Goal: Information Seeking & Learning: Learn about a topic

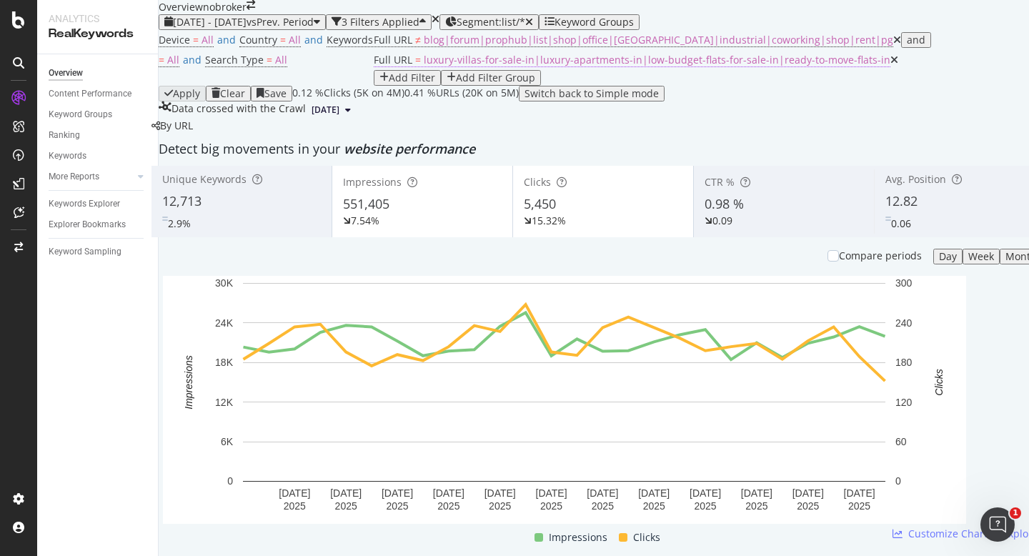
click at [424, 66] on span "luxury-villas-for-sale-in|luxury-apartments-in|low-budget-flats-for-sale-in|rea…" at bounding box center [657, 60] width 467 height 14
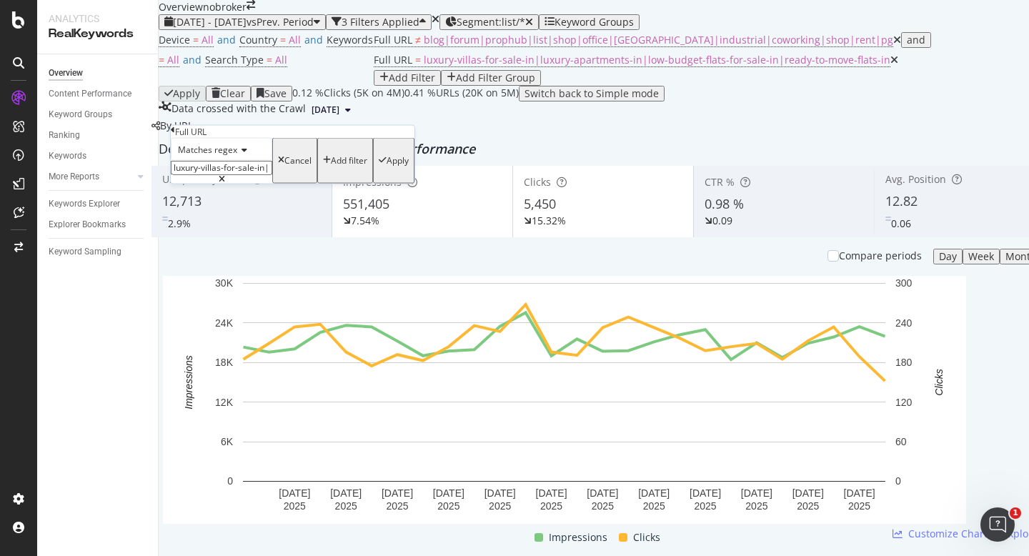
click at [272, 175] on input "luxury-villas-for-sale-in|luxury-apartments-in|low-budget-flats-for-sale-in|rea…" at bounding box center [221, 168] width 101 height 14
type input "p"
type input "-prjtl"
click at [242, 154] on icon at bounding box center [242, 150] width 10 height 9
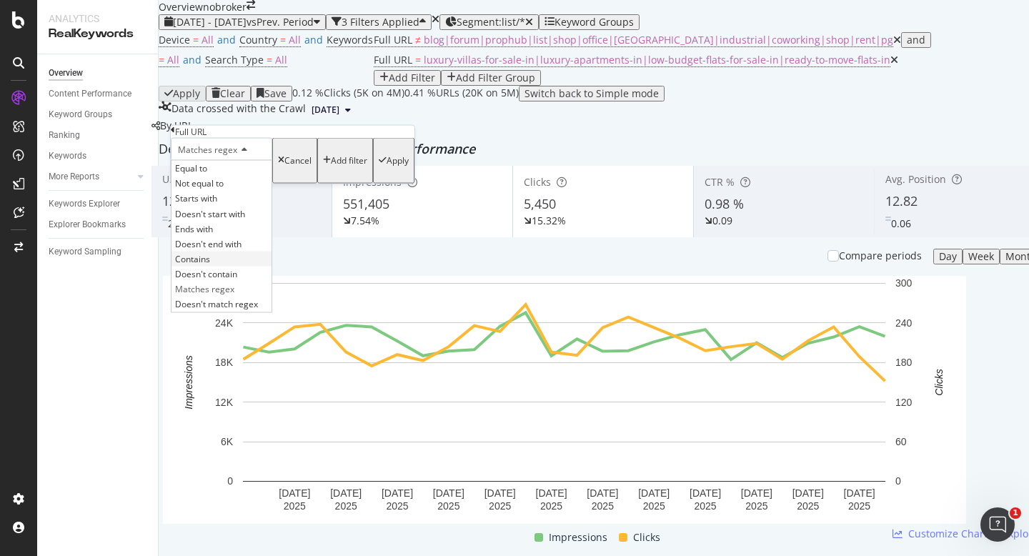
click at [246, 266] on div "Contains" at bounding box center [222, 258] width 100 height 15
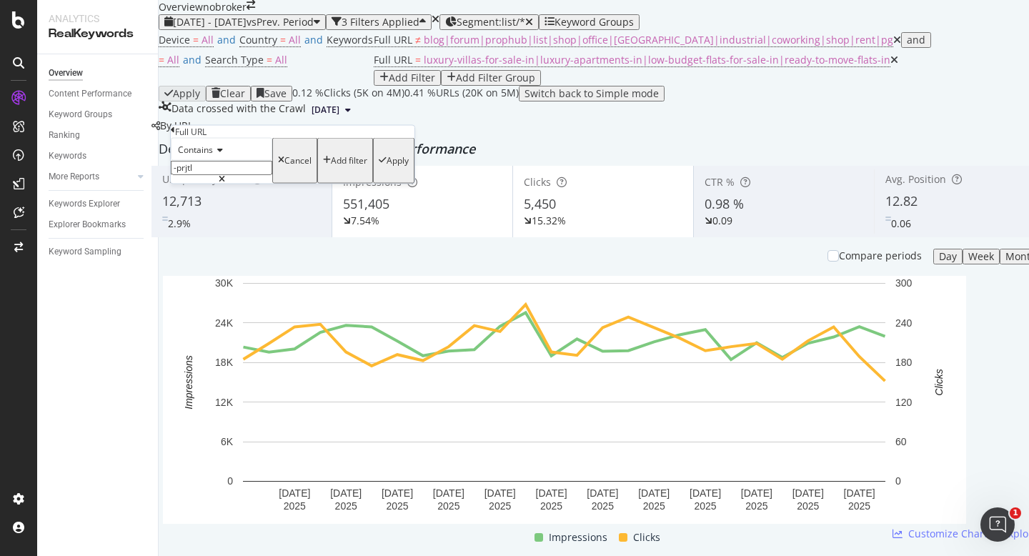
click at [387, 166] on div "Apply" at bounding box center [398, 161] width 22 height 10
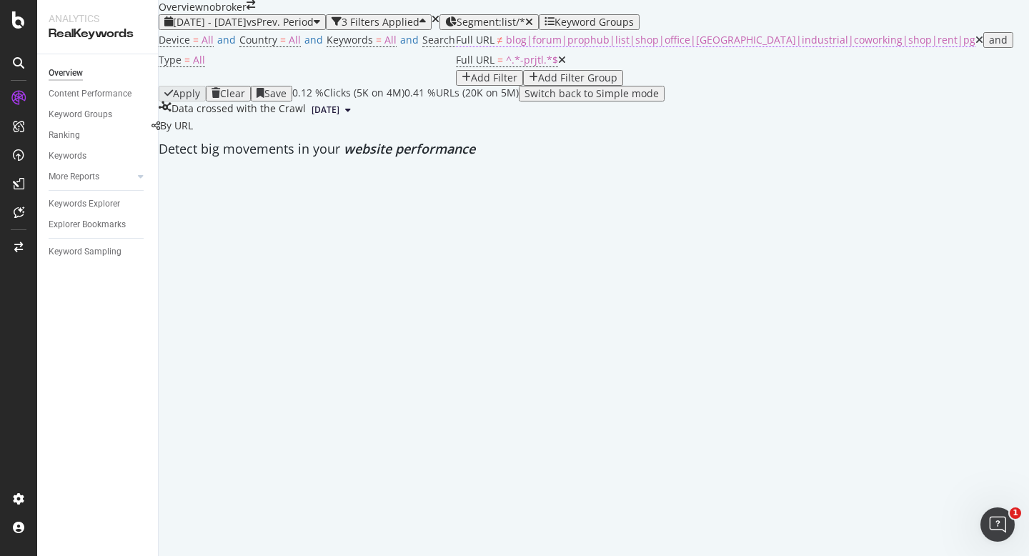
click at [522, 46] on span "blog|forum|prophub|list|shop|office|[GEOGRAPHIC_DATA]|industrial|coworking|shop…" at bounding box center [740, 40] width 469 height 14
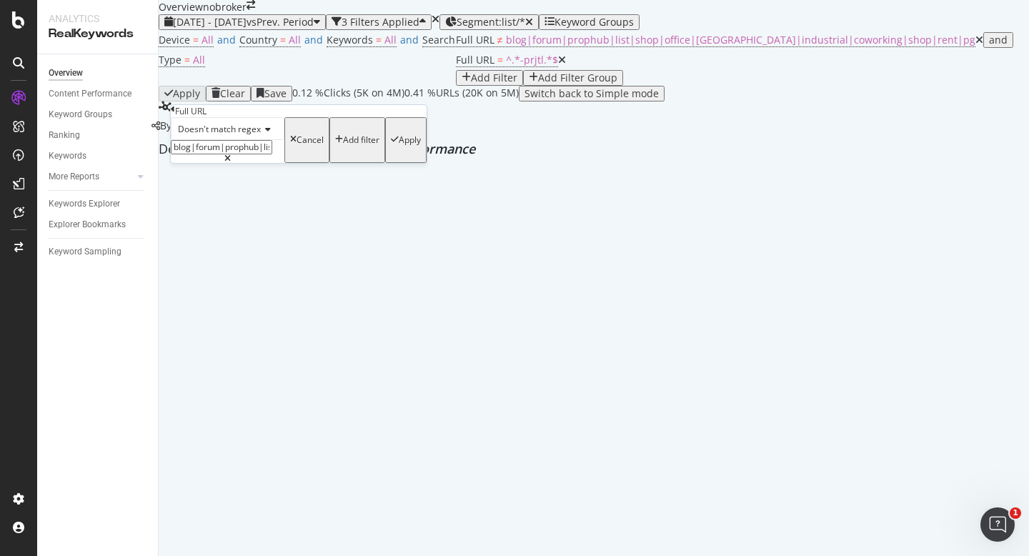
click at [272, 154] on input "blog|forum|prophub|list|shop|office|[GEOGRAPHIC_DATA]|industrial|coworking|shop…" at bounding box center [221, 147] width 101 height 14
type input "blog|forum|prophu"
click at [272, 154] on input "blog|forum|proph" at bounding box center [221, 147] width 101 height 14
type input "blog|forum"
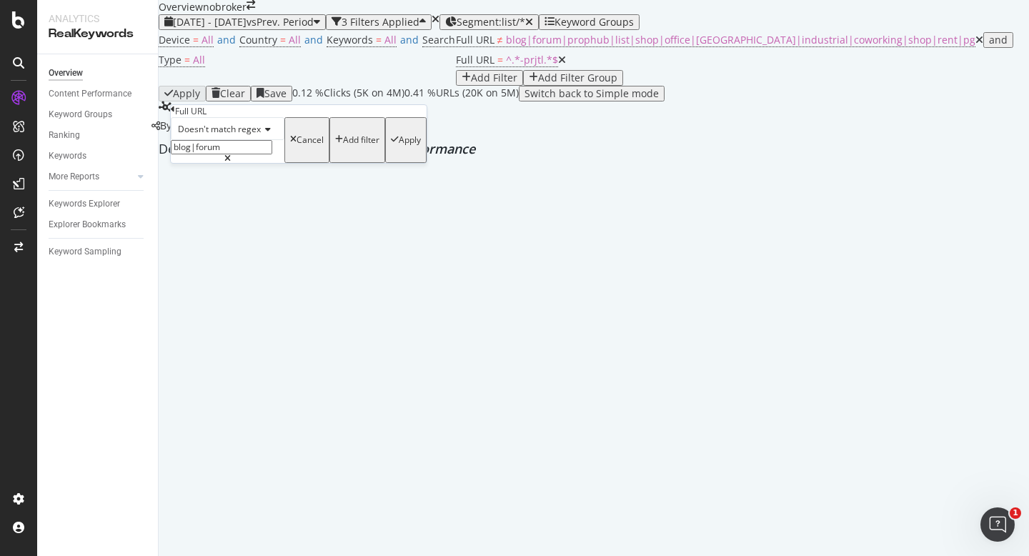
click at [399, 145] on div "Apply" at bounding box center [410, 140] width 22 height 10
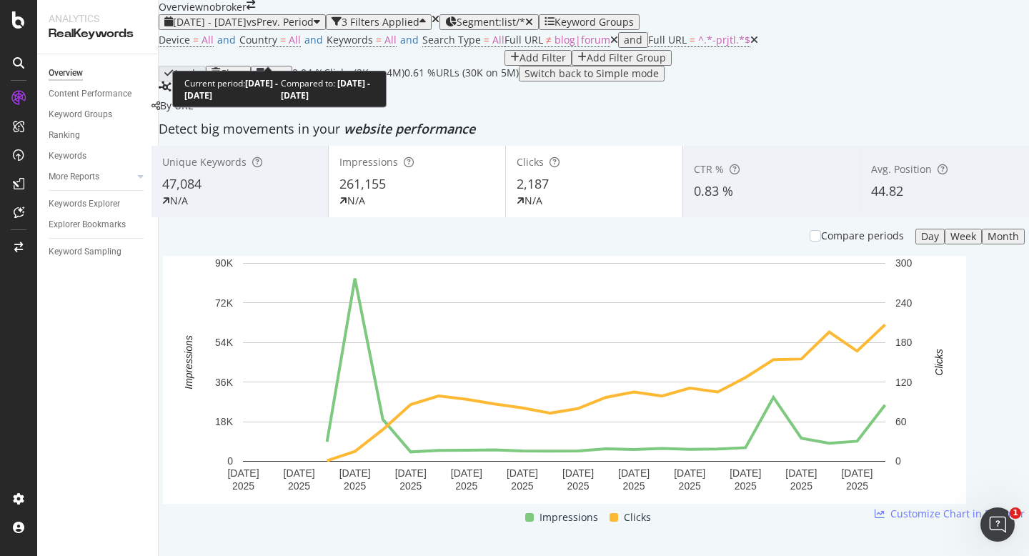
click at [247, 29] on span "[DATE] - [DATE]" at bounding box center [210, 22] width 74 height 14
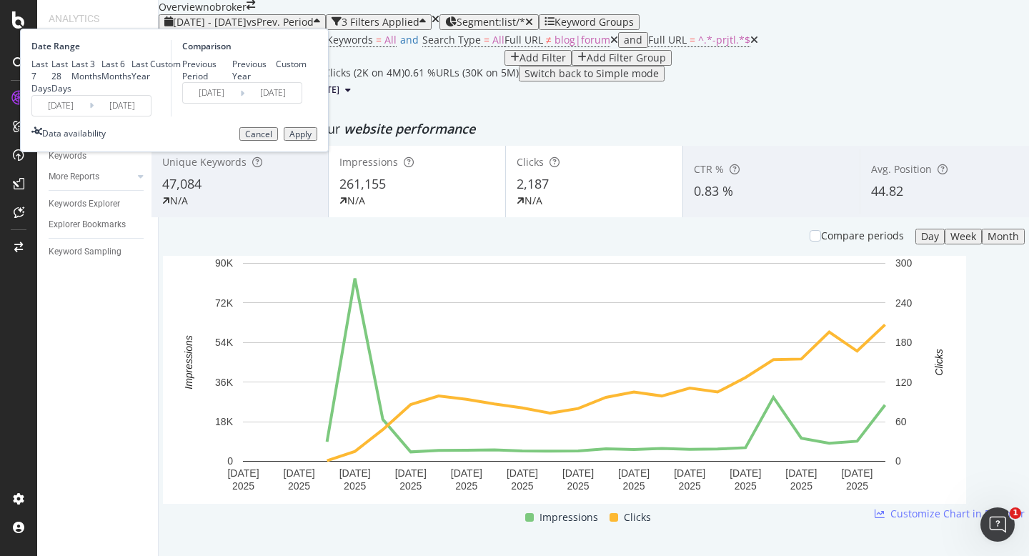
click at [550, 66] on div "Device = All and Country = All and Keywords = All and Search Type = All Full UR…" at bounding box center [594, 48] width 870 height 36
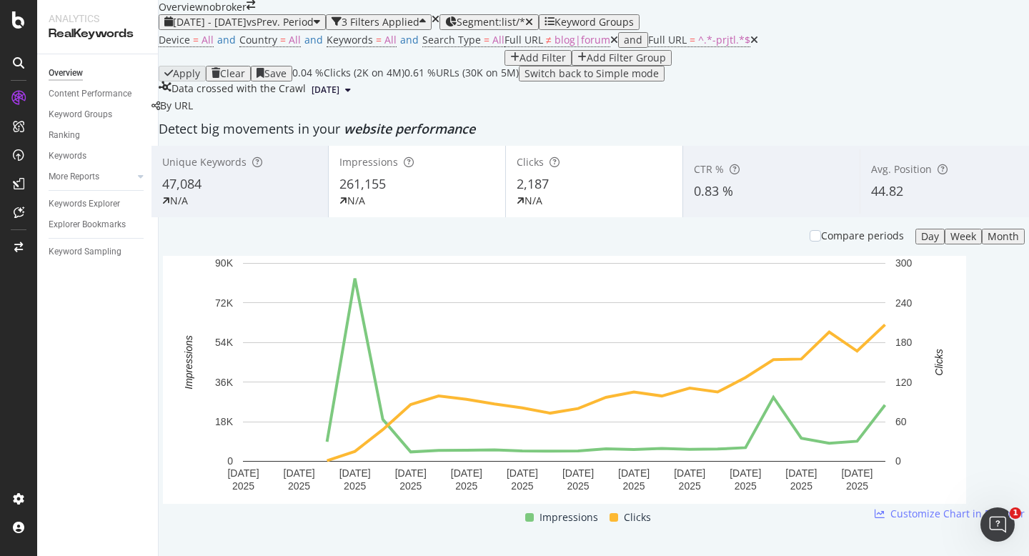
scroll to position [1321, 0]
click at [555, 46] on span "blog|forum" at bounding box center [583, 40] width 56 height 14
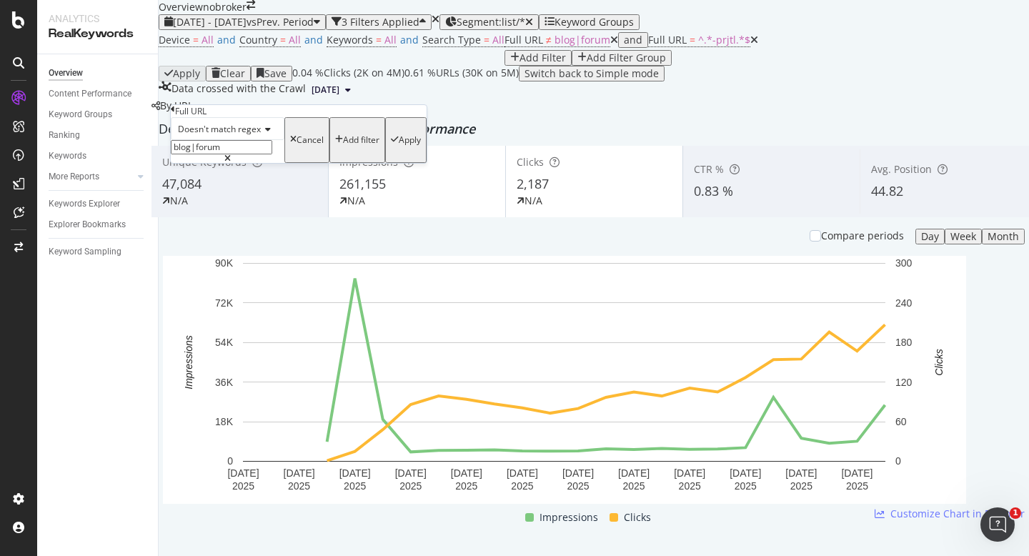
click at [251, 154] on input "blog|forum" at bounding box center [221, 147] width 101 height 14
type input "blog|forum|near"
click at [399, 145] on div "Apply" at bounding box center [410, 140] width 22 height 10
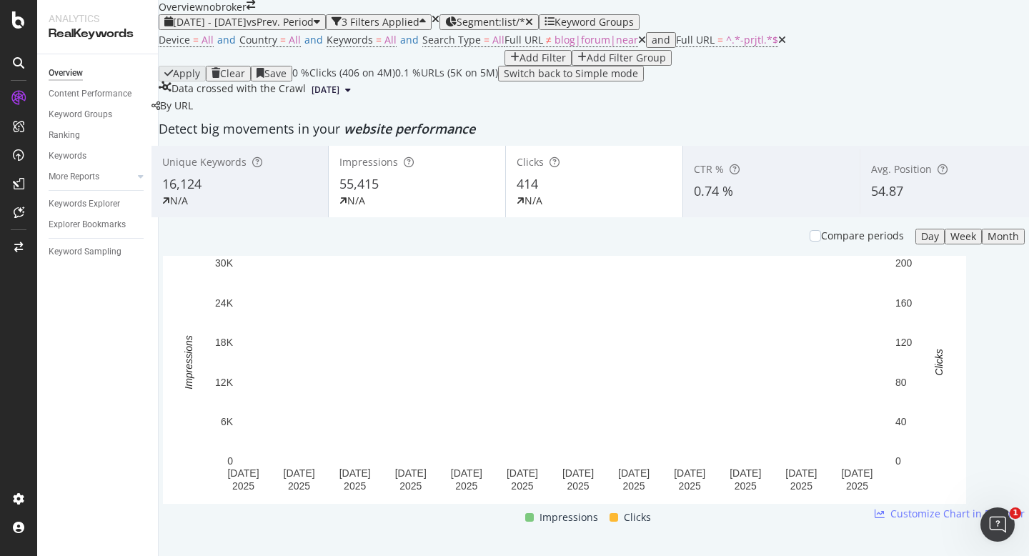
scroll to position [1358, 0]
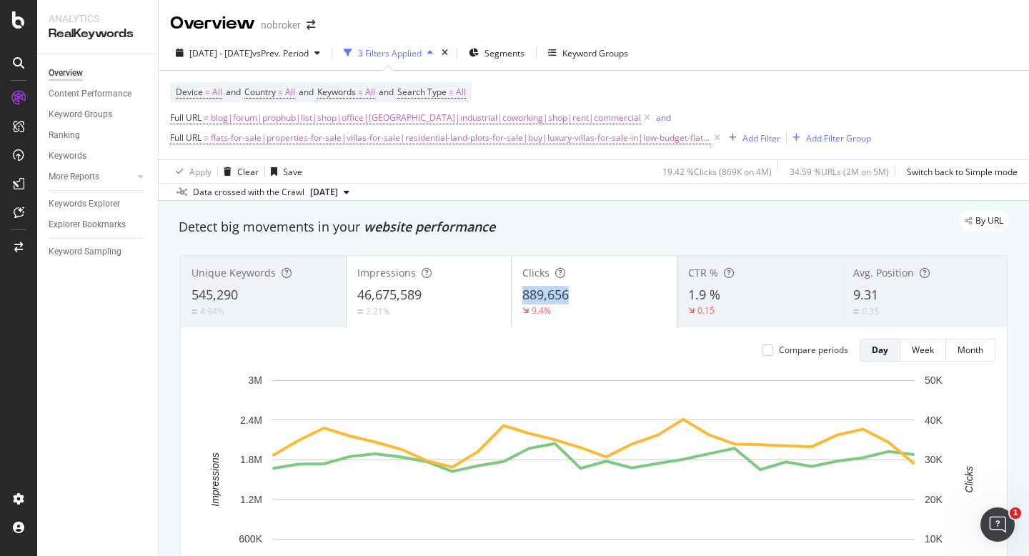
copy span "889,656"
drag, startPoint x: 579, startPoint y: 301, endPoint x: 525, endPoint y: 302, distance: 54.3
click at [525, 302] on div "889,656" at bounding box center [594, 295] width 144 height 19
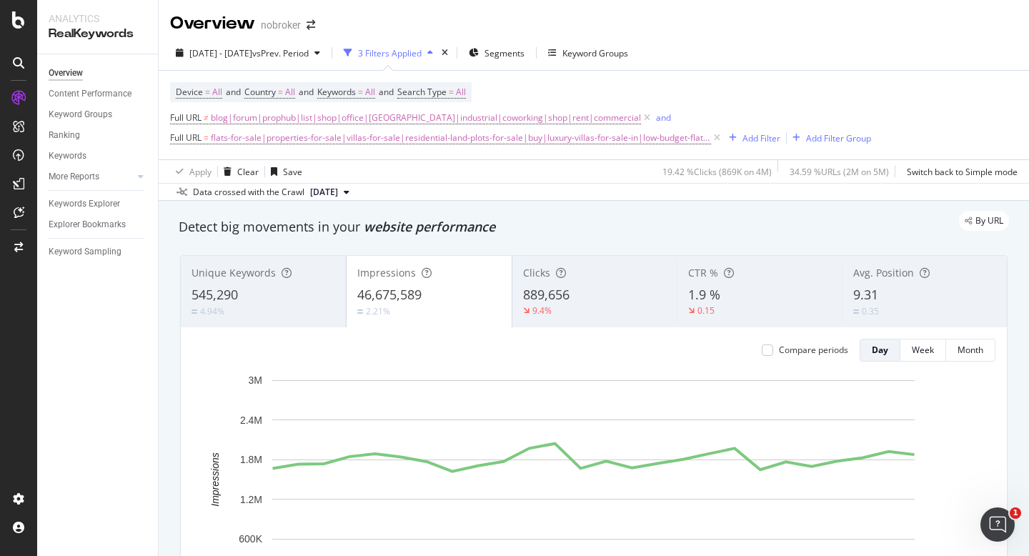
click at [575, 322] on div "Clicks 889,656 9.4%" at bounding box center [594, 291] width 165 height 64
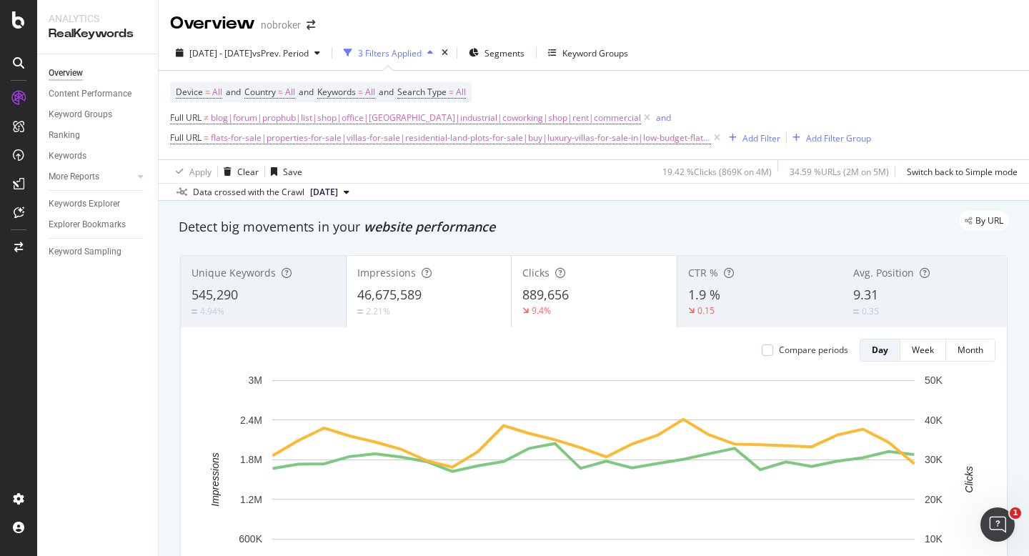
click at [872, 299] on span "9.31" at bounding box center [865, 294] width 25 height 17
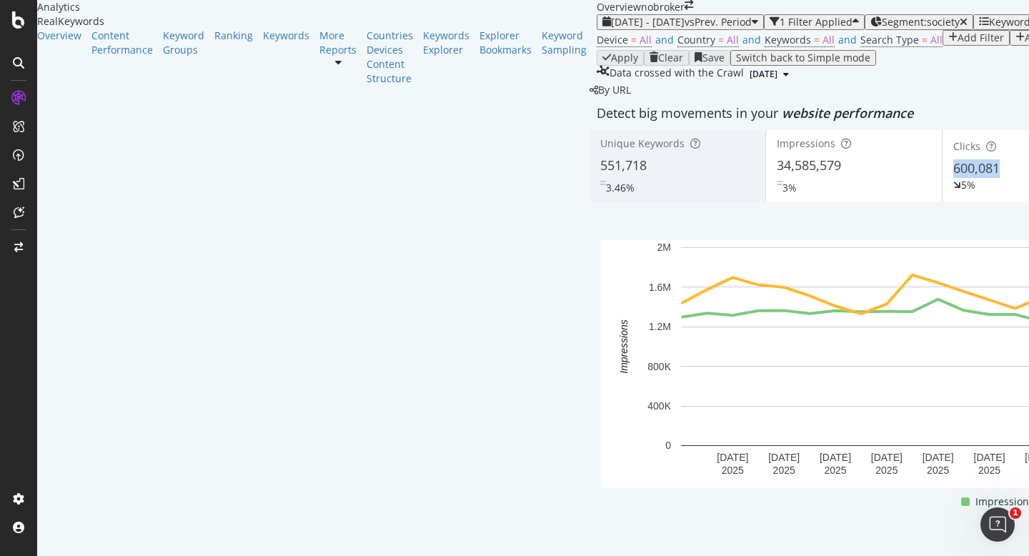
copy span "600,081"
drag, startPoint x: 577, startPoint y: 274, endPoint x: 519, endPoint y: 272, distance: 58.6
click at [943, 198] on div "Clicks 600,081 5%" at bounding box center [1031, 166] width 176 height 64
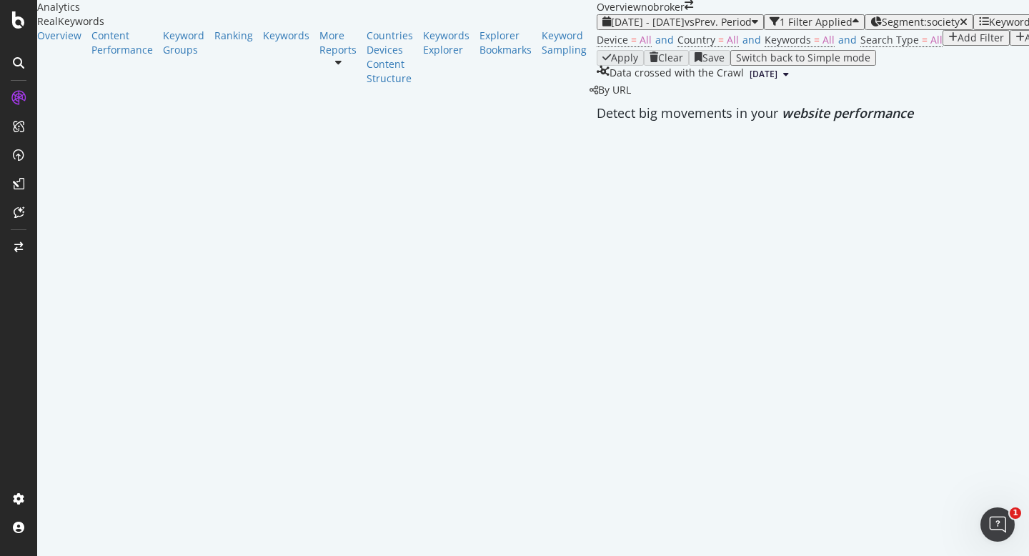
click at [820, 66] on div "Apply Clear Save Switch back to Simple mode" at bounding box center [1030, 58] width 866 height 16
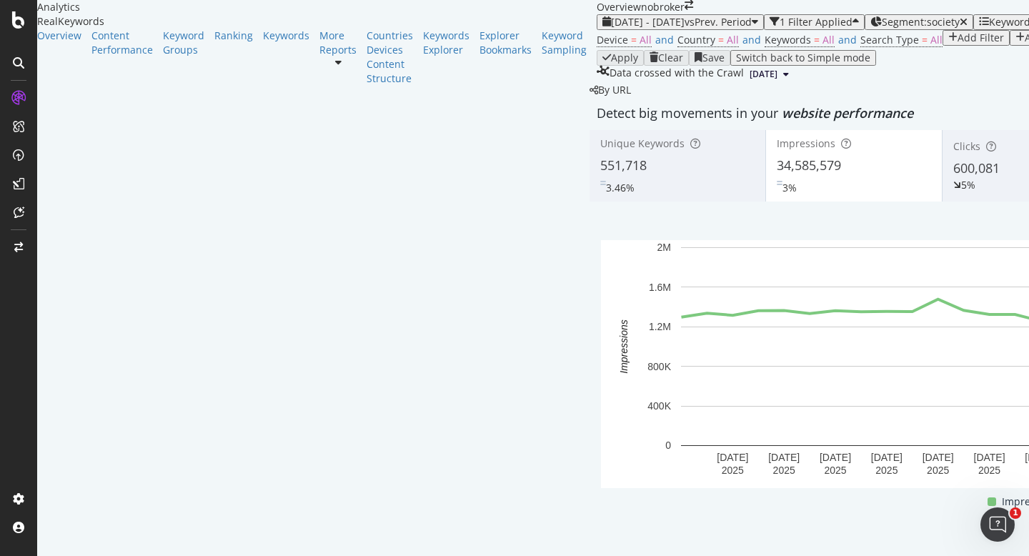
click at [953, 178] on div "600,081" at bounding box center [1030, 168] width 154 height 19
